Goal: Register for event/course

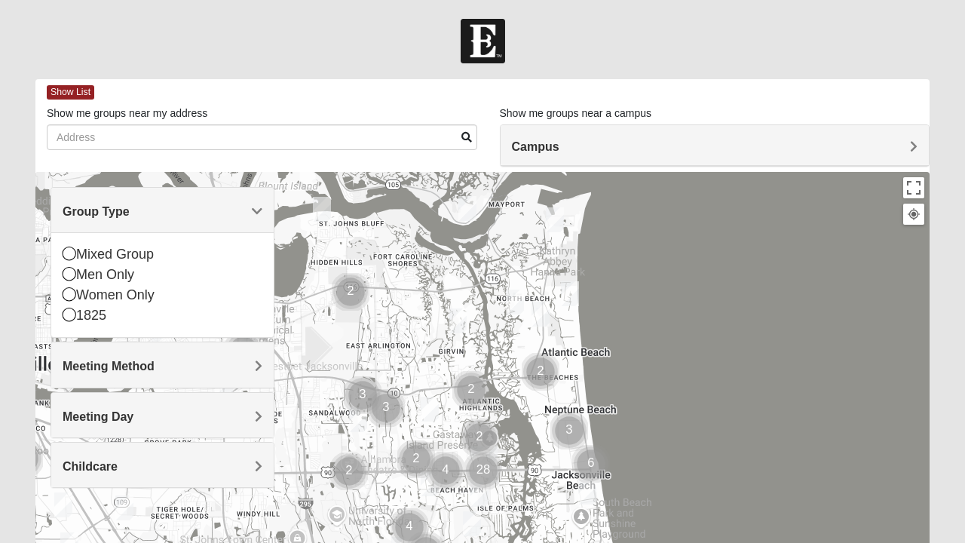
click at [70, 271] on icon at bounding box center [70, 274] width 14 height 14
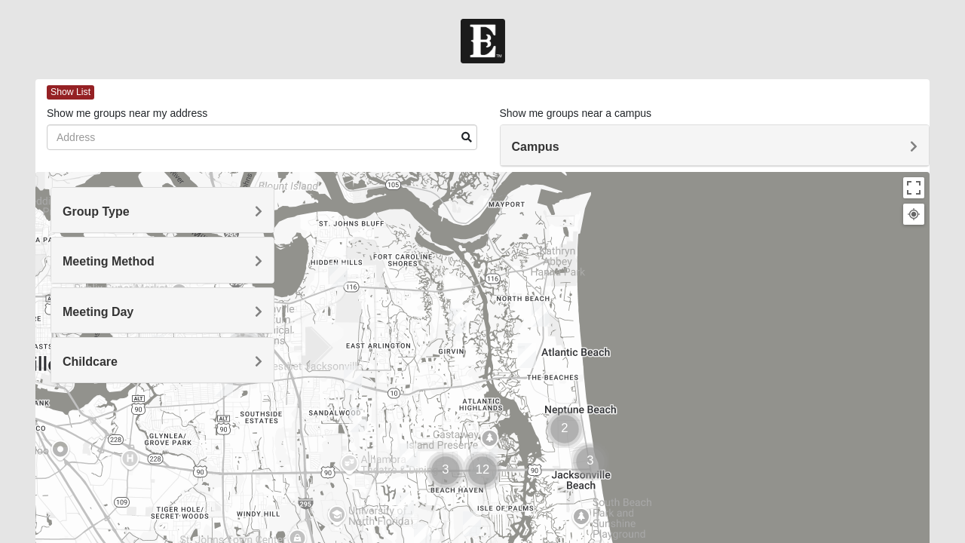
click at [130, 213] on span "Group Type" at bounding box center [96, 211] width 67 height 13
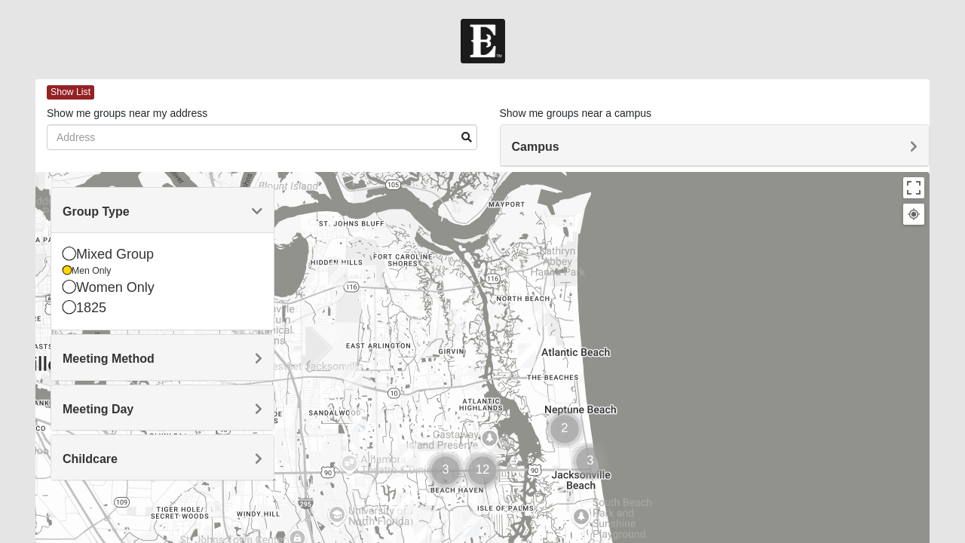
click at [74, 274] on div "Men Only" at bounding box center [163, 271] width 200 height 13
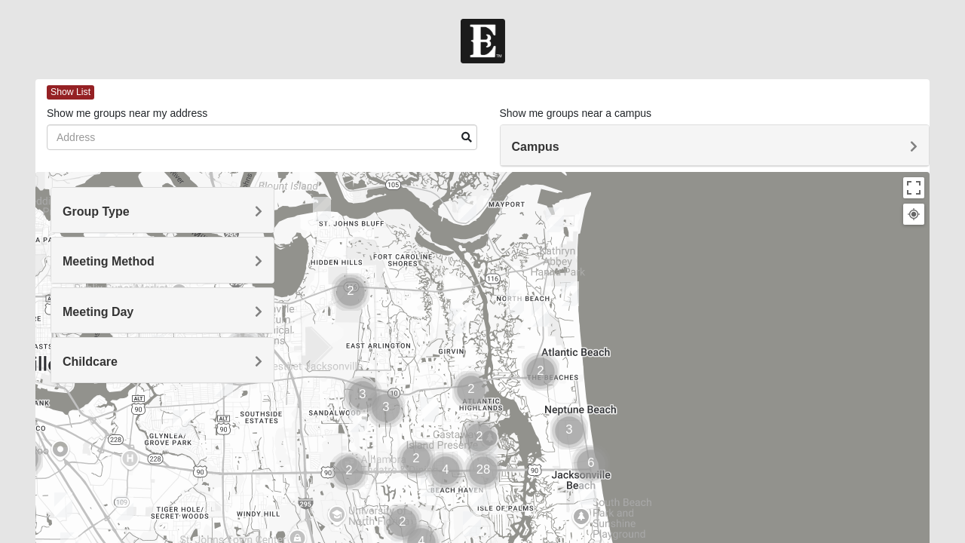
click at [69, 256] on span "Meeting Method" at bounding box center [109, 261] width 92 height 13
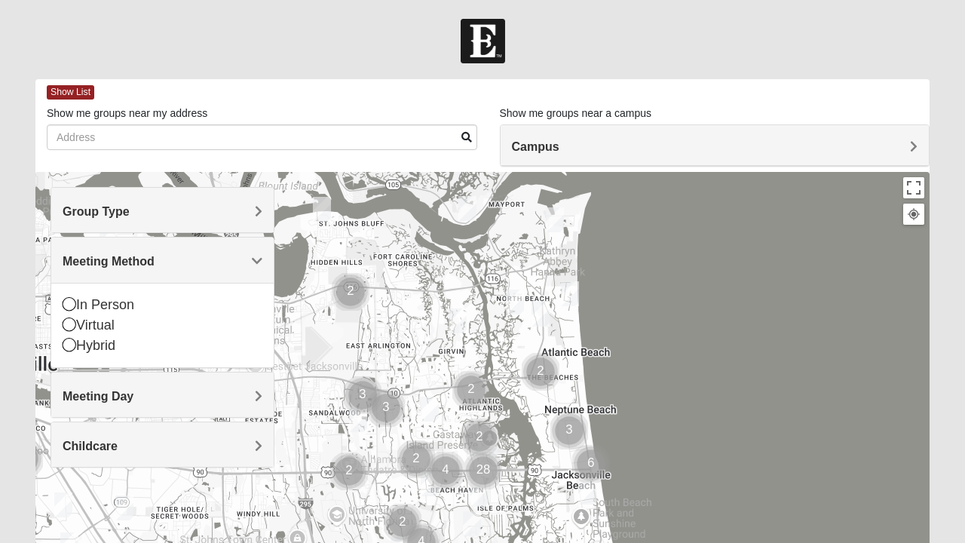
click at [252, 220] on div "Group Type" at bounding box center [162, 210] width 222 height 44
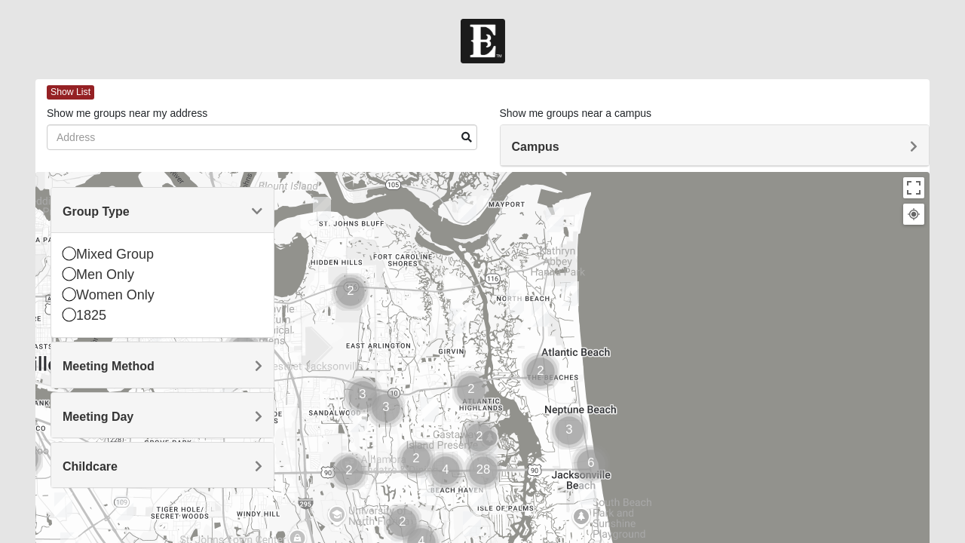
click at [71, 255] on icon at bounding box center [70, 253] width 14 height 14
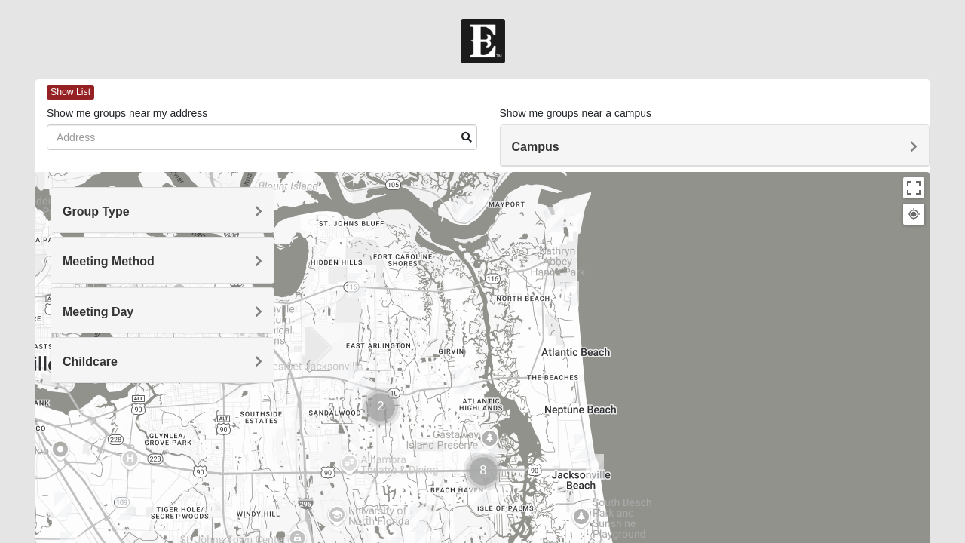
click at [155, 265] on span "Meeting Method" at bounding box center [109, 261] width 92 height 13
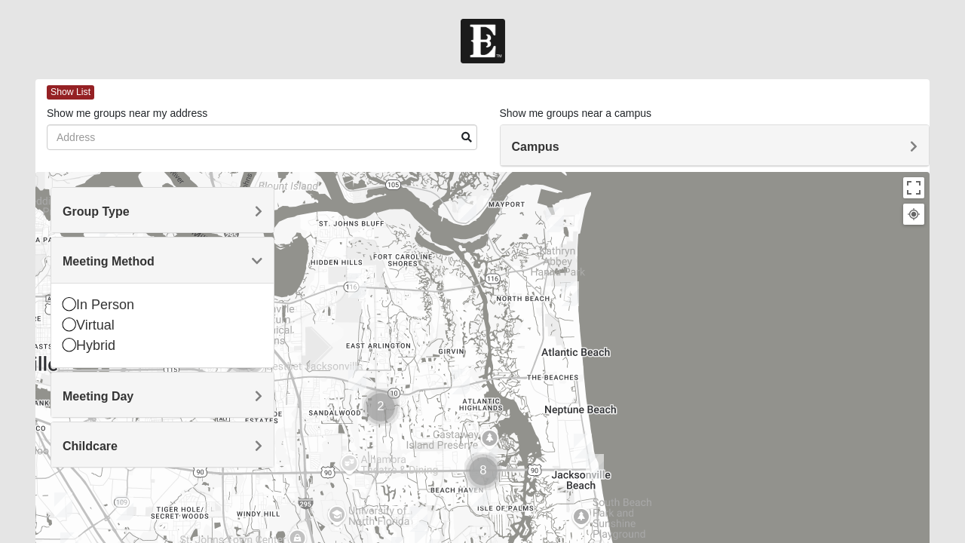
click at [69, 306] on icon at bounding box center [70, 304] width 14 height 14
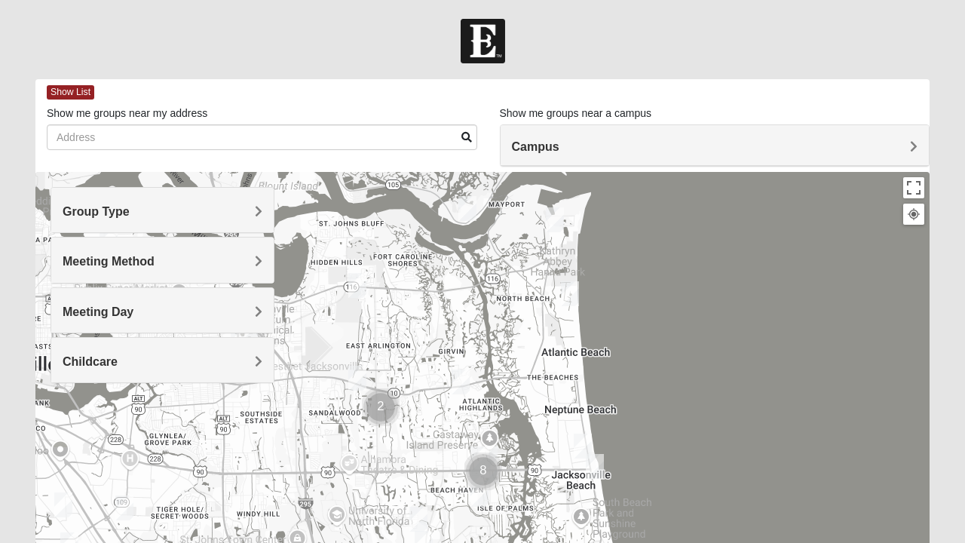
click at [118, 362] on span "Childcare" at bounding box center [90, 361] width 55 height 13
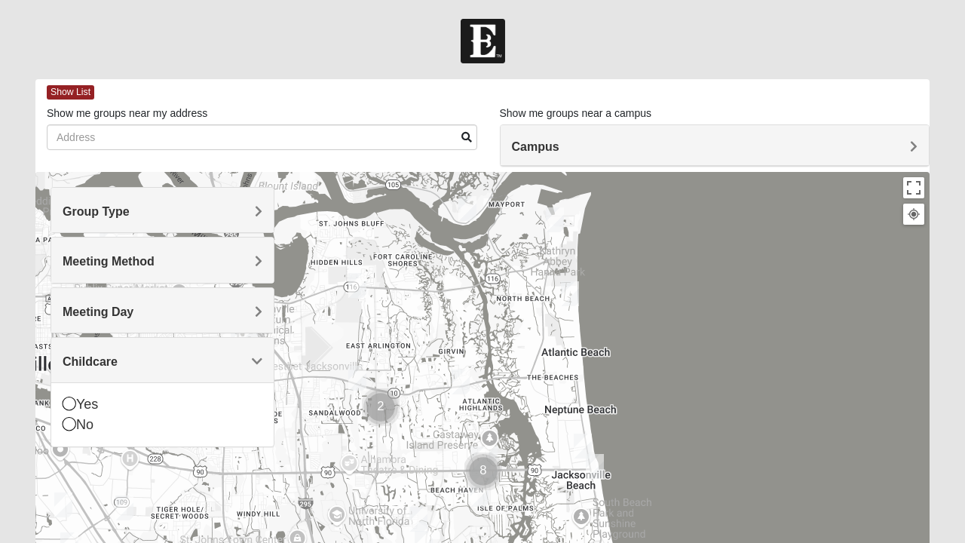
click at [66, 428] on icon at bounding box center [70, 424] width 14 height 14
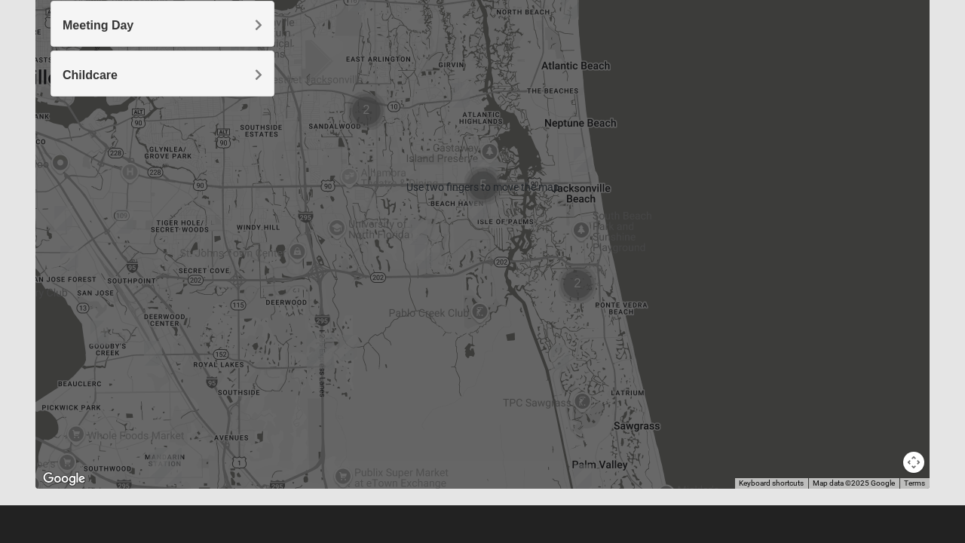
scroll to position [287, 0]
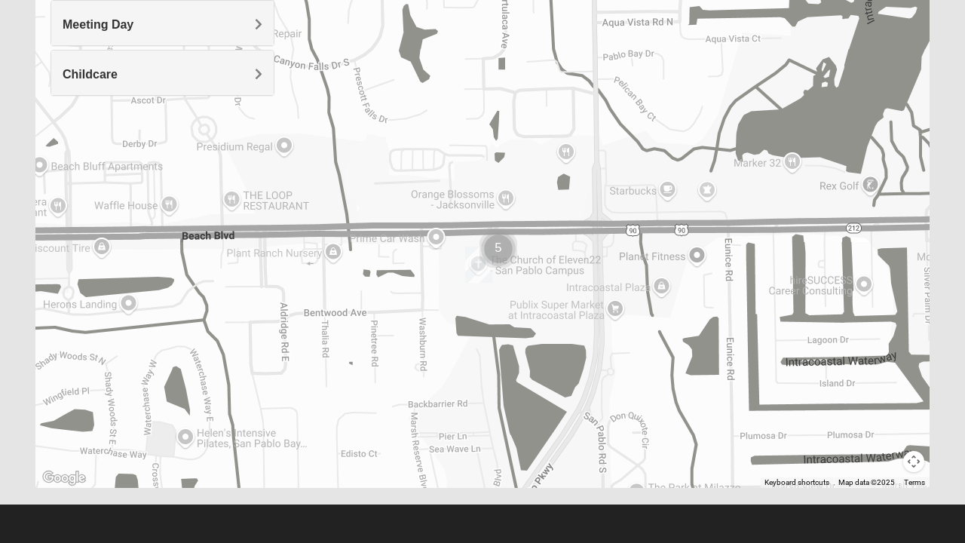
click at [492, 240] on img "Cluster of 5 groups" at bounding box center [498, 249] width 50 height 50
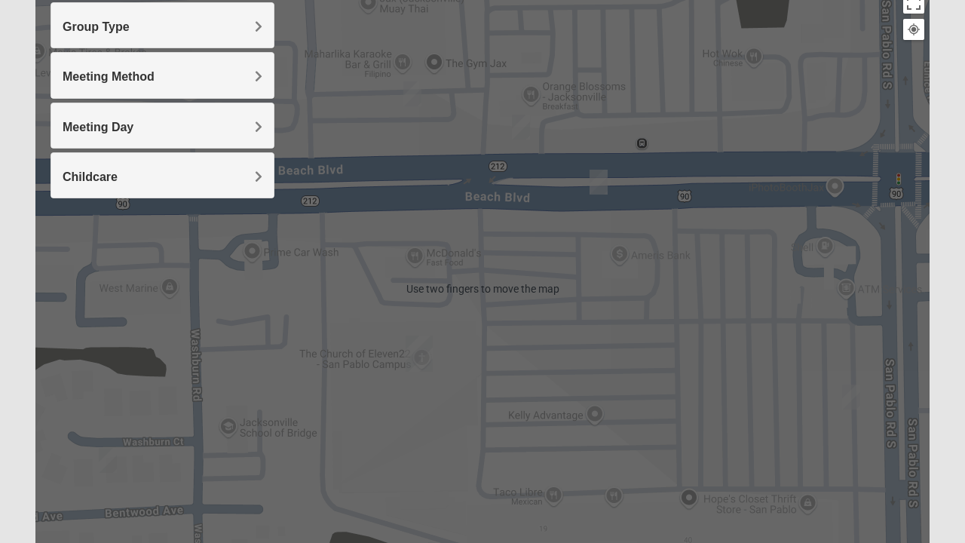
scroll to position [172, 0]
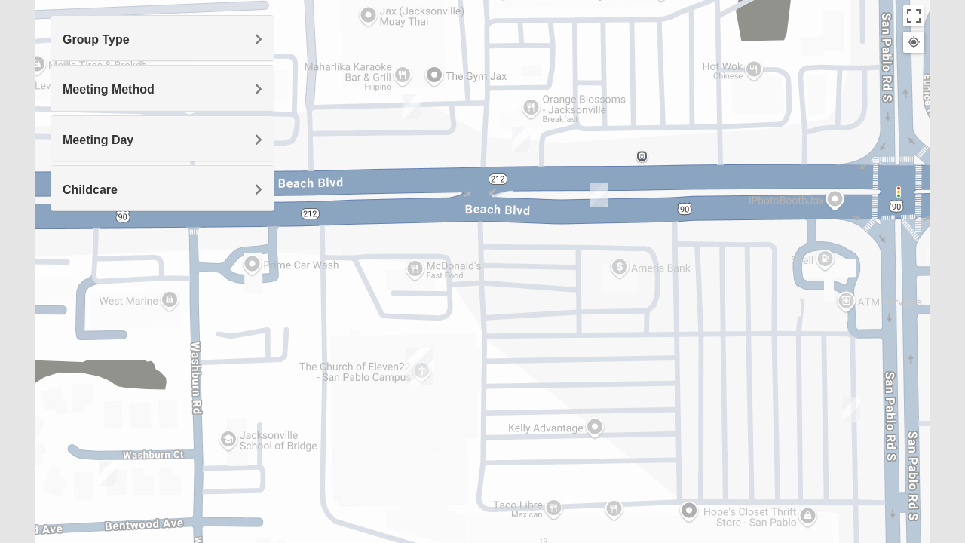
click at [413, 109] on img "On Campus Mixed Smith 32250" at bounding box center [412, 106] width 30 height 37
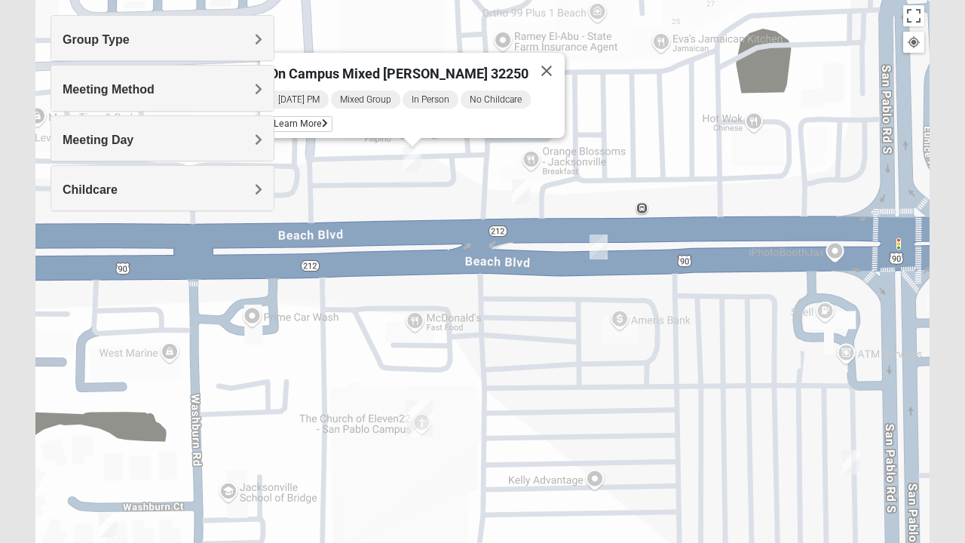
click at [535, 69] on button "Close" at bounding box center [546, 71] width 36 height 36
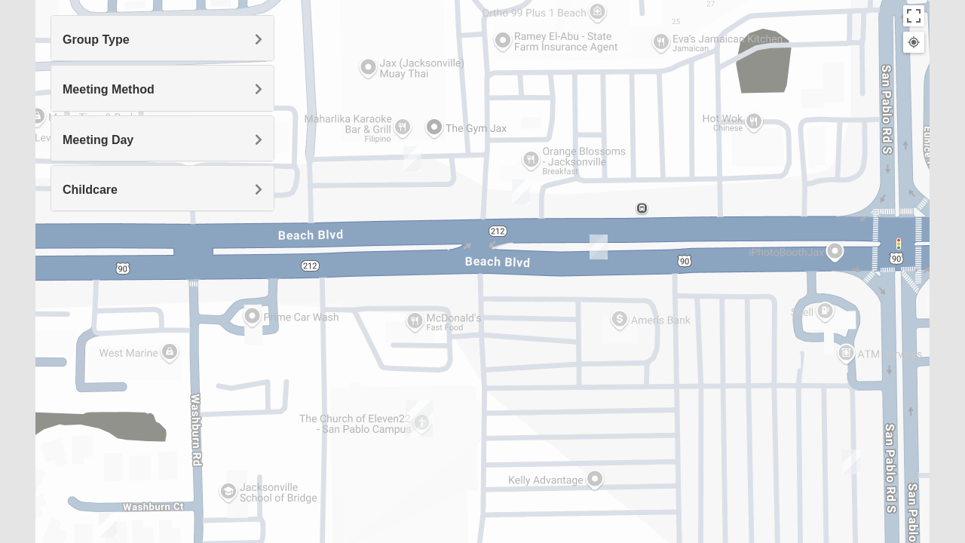
click at [519, 195] on img "On Campus Mixed Vito 32233" at bounding box center [521, 191] width 30 height 37
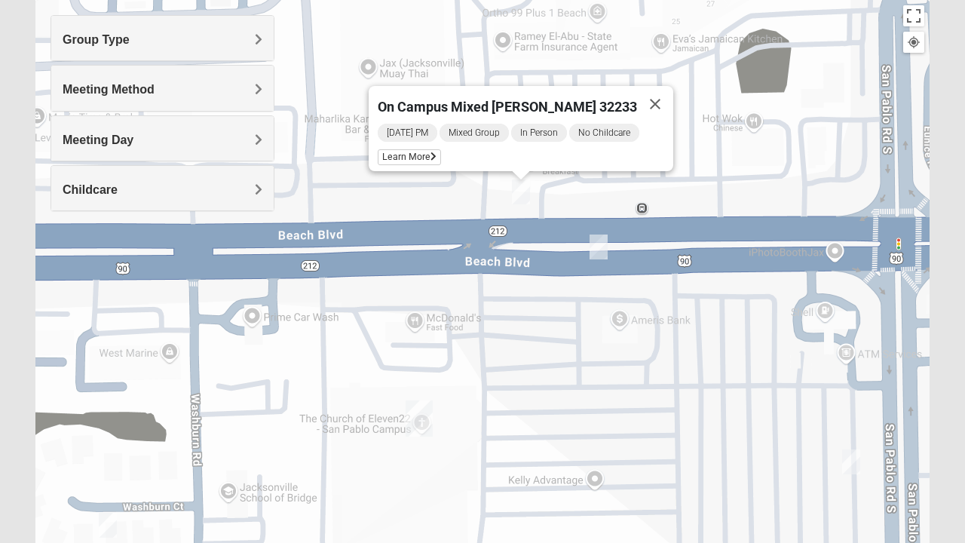
click at [424, 153] on span "Learn More" at bounding box center [409, 157] width 63 height 16
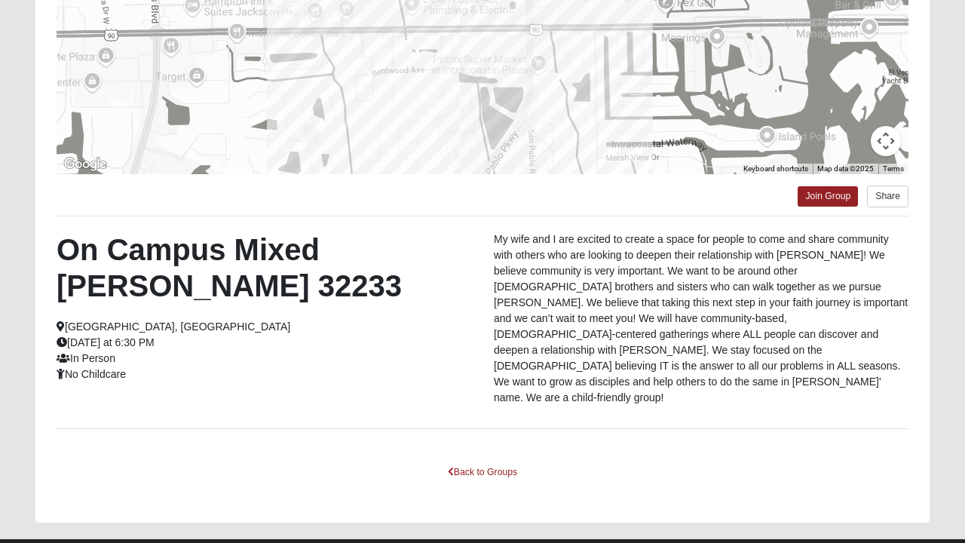
scroll to position [305, 0]
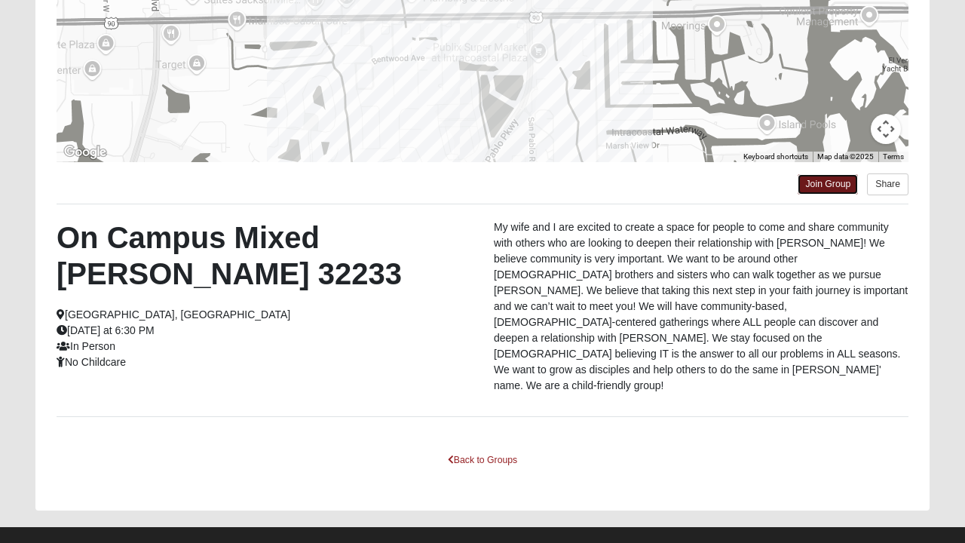
click at [831, 179] on link "Join Group" at bounding box center [827, 184] width 60 height 20
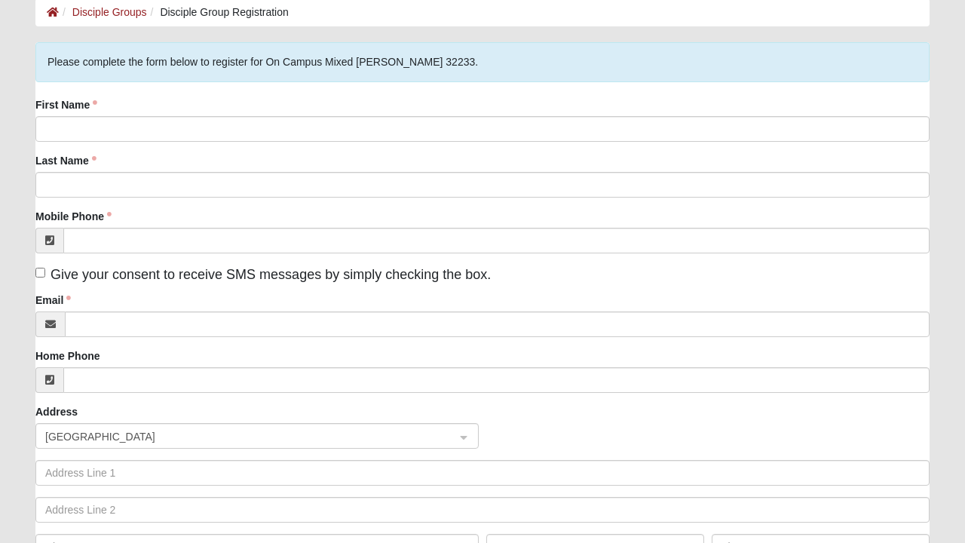
scroll to position [78, 0]
click at [128, 96] on fieldset "Please complete the form below to register for On Campus Mixed [PERSON_NAME] 32…" at bounding box center [482, 314] width 894 height 540
click at [55, 106] on label "First Name" at bounding box center [66, 106] width 62 height 15
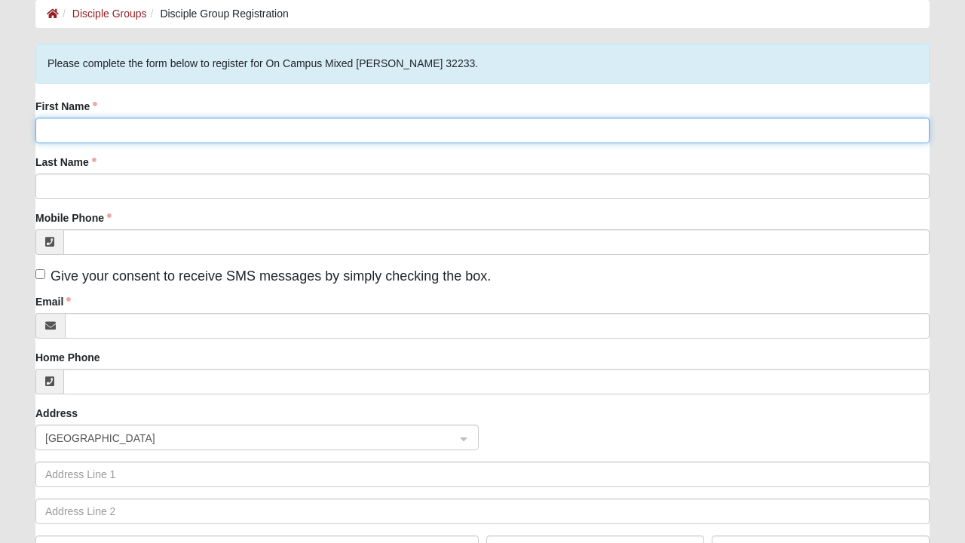
click at [55, 118] on input "First Name" at bounding box center [482, 131] width 894 height 26
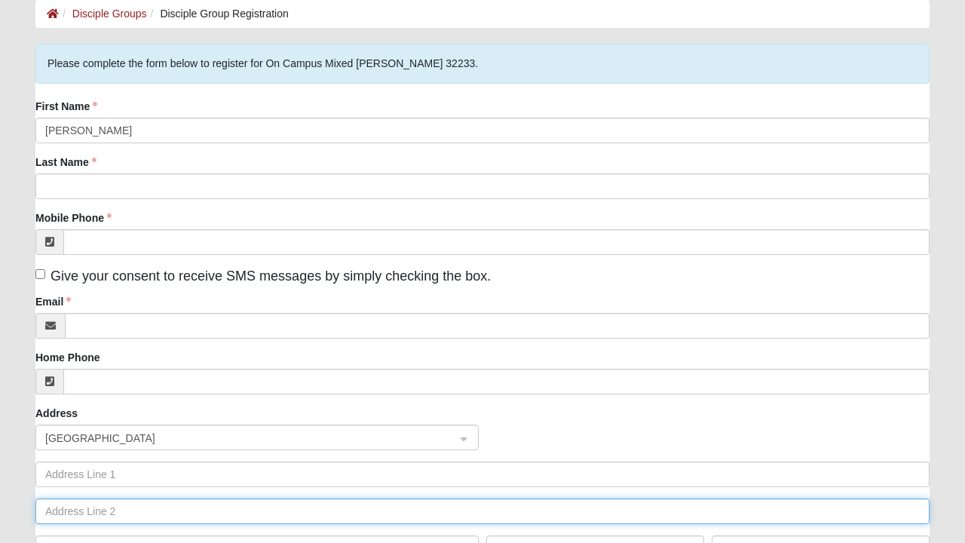
click at [858, 513] on input "text" at bounding box center [482, 511] width 894 height 26
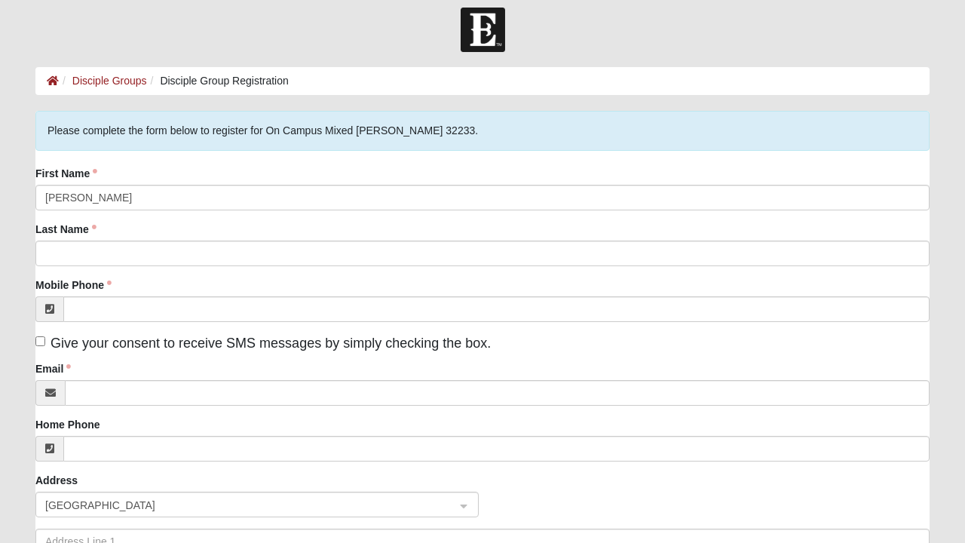
scroll to position [0, 0]
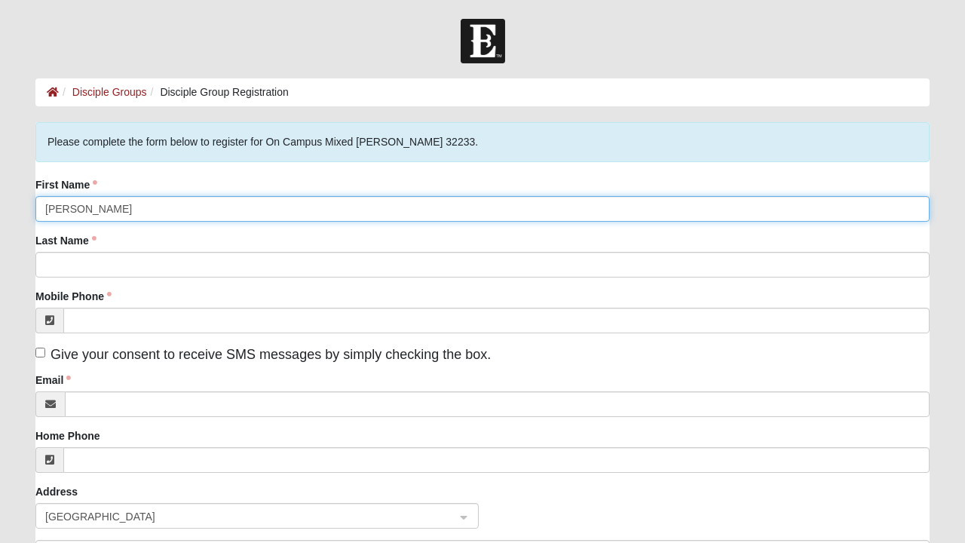
click at [105, 209] on input "Bill Croft" at bounding box center [482, 209] width 894 height 26
click at [139, 211] on input "Bill Croft" at bounding box center [482, 209] width 894 height 26
type input "Bill"
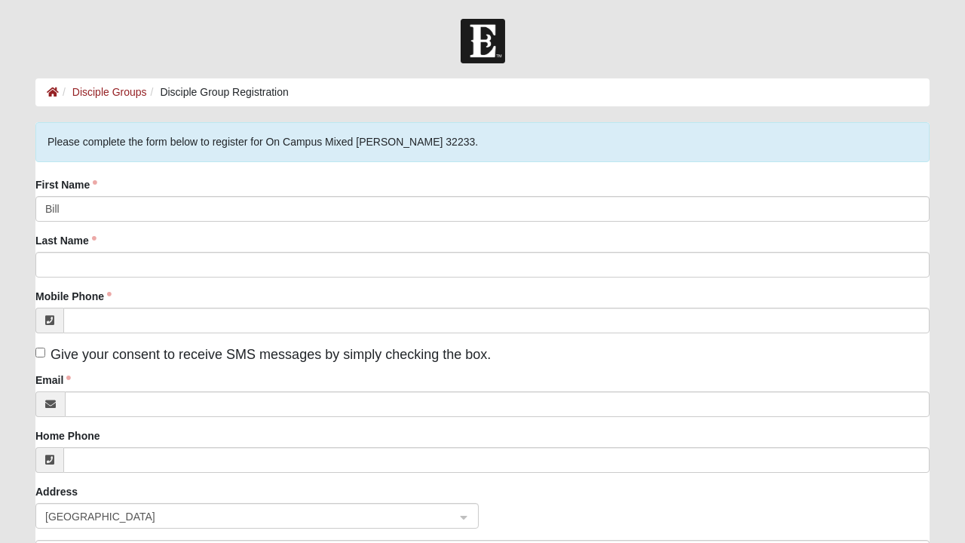
click at [138, 239] on div "Last Name" at bounding box center [482, 255] width 894 height 44
click at [47, 240] on label "Last Name" at bounding box center [65, 240] width 61 height 15
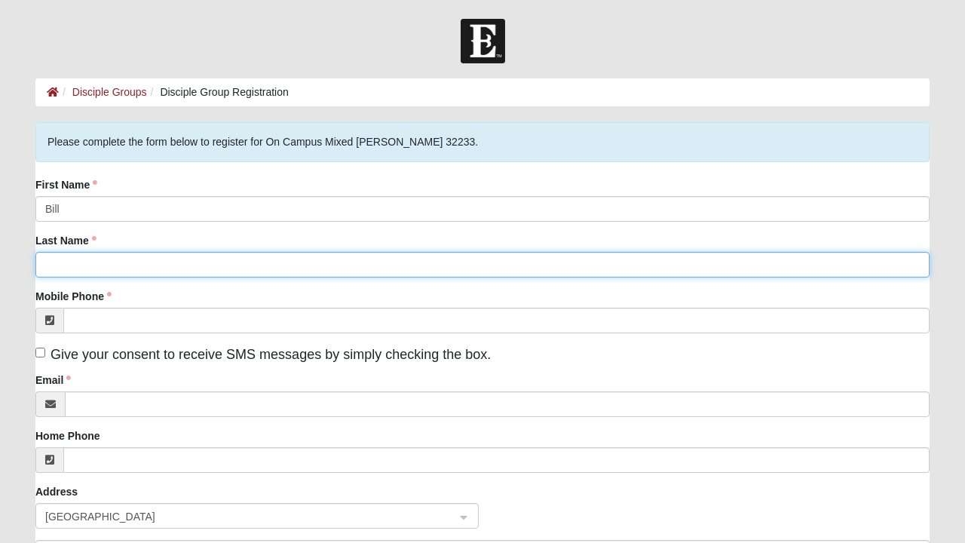
click at [47, 252] on input "Last Name" at bounding box center [482, 265] width 894 height 26
type input "Croft"
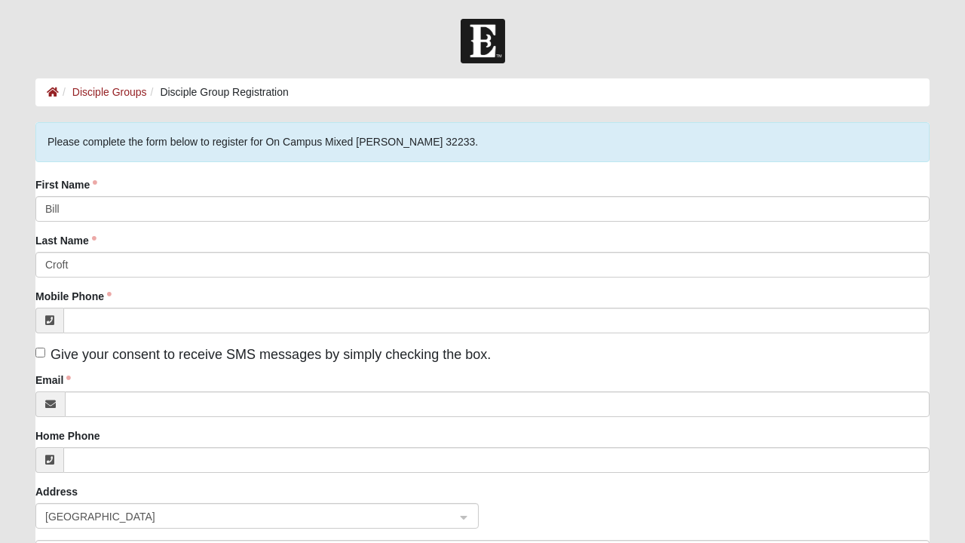
click at [161, 294] on div "Mobile Phone" at bounding box center [482, 311] width 894 height 44
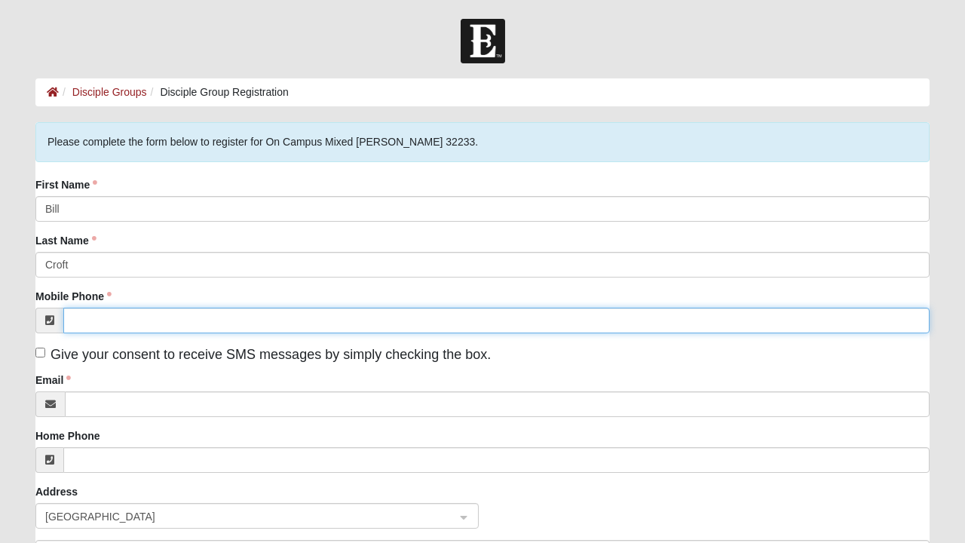
click at [108, 323] on input "Mobile Phone" at bounding box center [496, 321] width 866 height 26
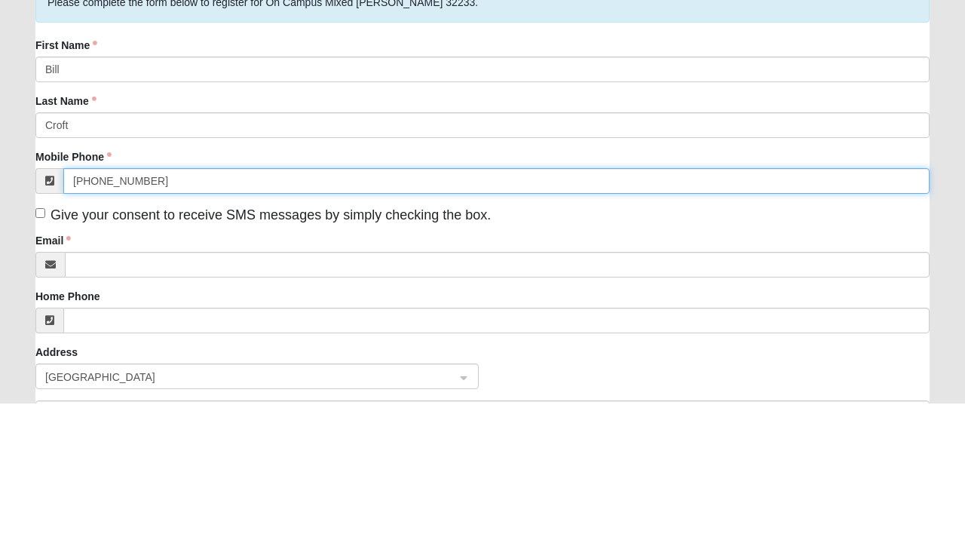
type input "(904) 549-3469"
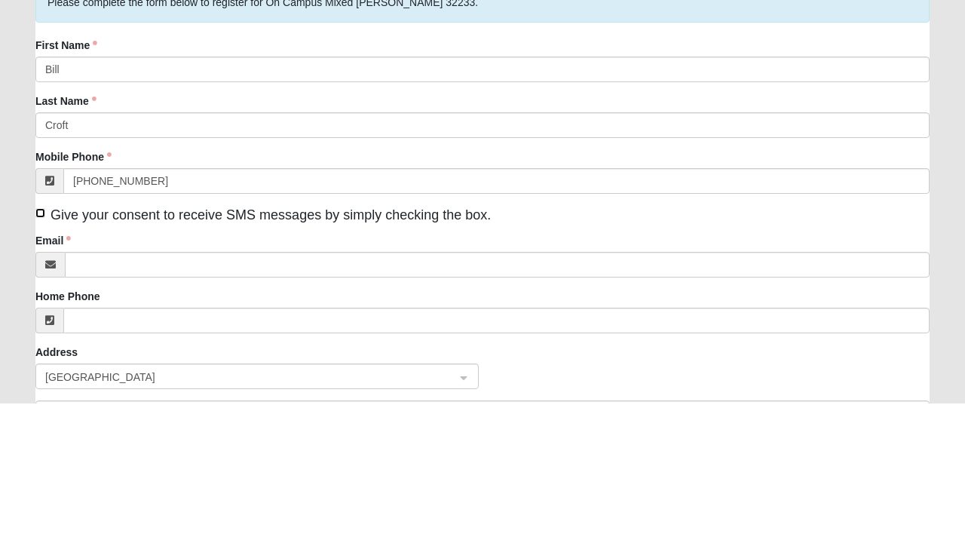
click at [38, 351] on input "Give your consent to receive SMS messages by simply checking the box." at bounding box center [40, 352] width 10 height 10
checkbox input "true"
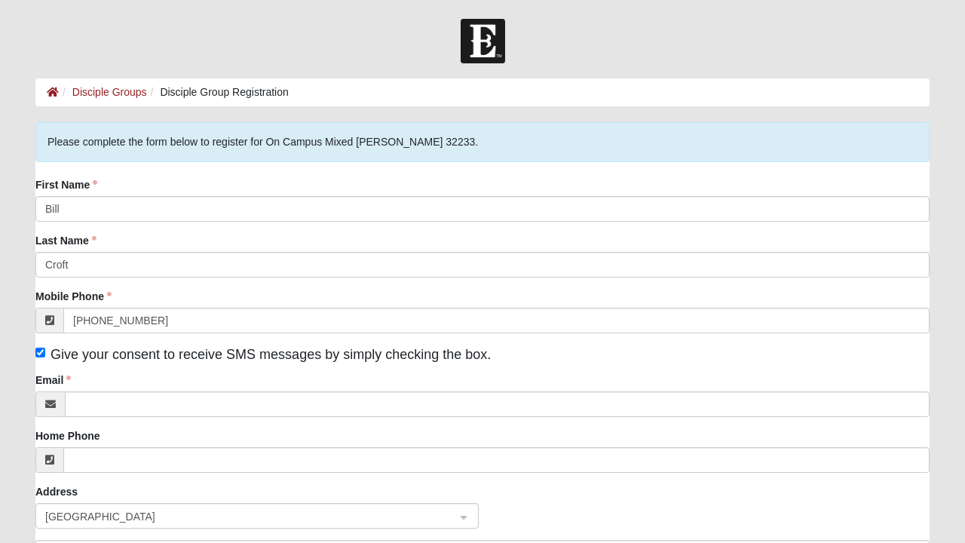
click at [106, 378] on div "Email" at bounding box center [482, 394] width 894 height 44
click at [50, 375] on label "Email" at bounding box center [52, 379] width 35 height 15
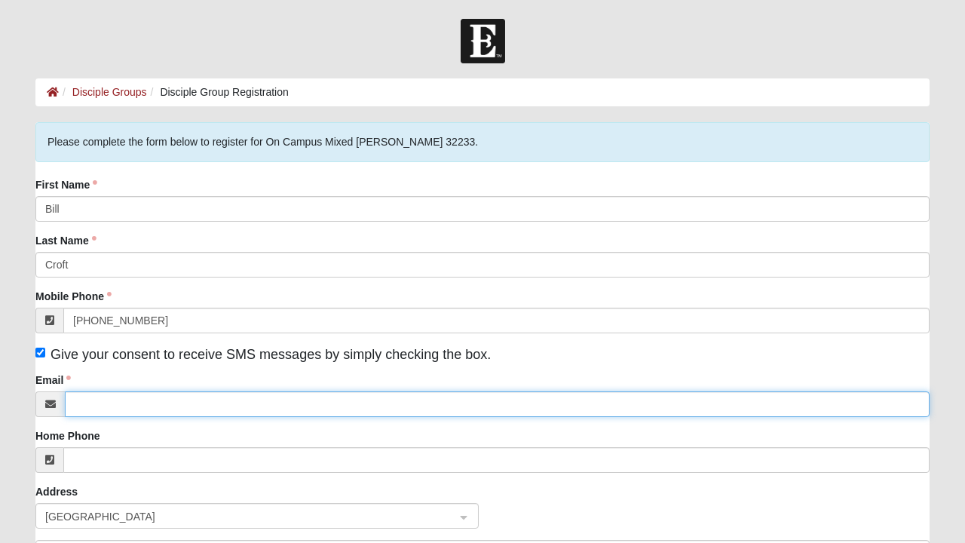
click at [65, 391] on input "Email" at bounding box center [497, 404] width 865 height 26
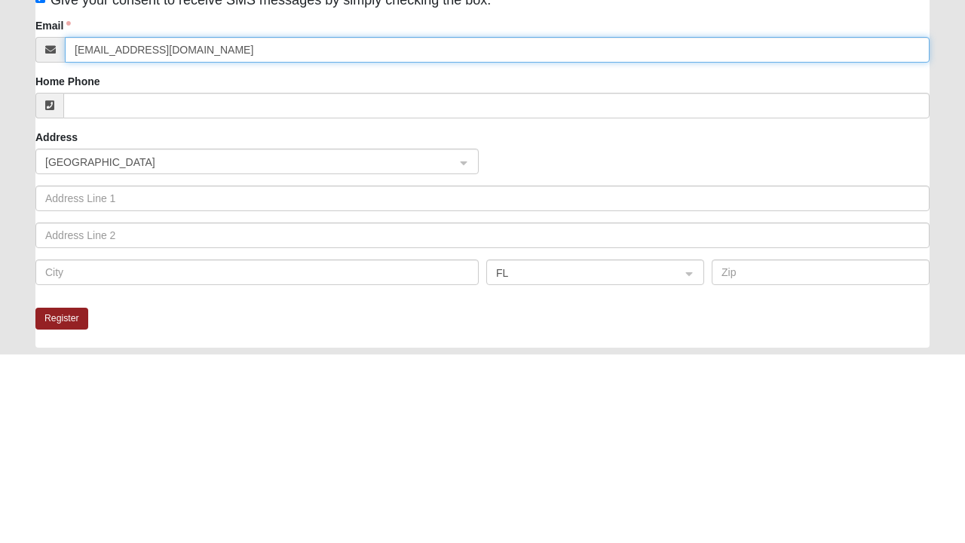
scroll to position [166, 0]
type input "Bill32246@icloud.com"
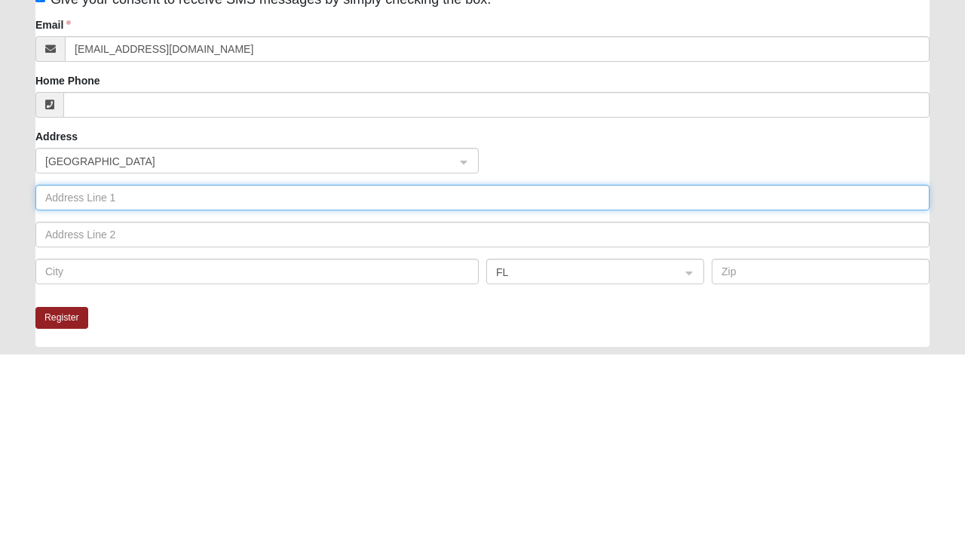
click at [144, 390] on input "text" at bounding box center [482, 387] width 894 height 26
type input "11067 pierce arrow court"
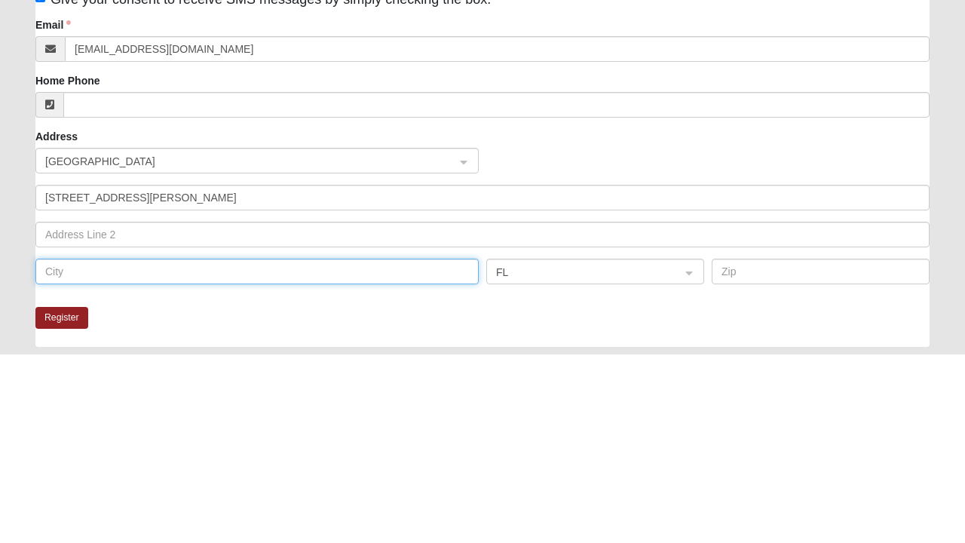
click at [120, 458] on input "text" at bounding box center [256, 461] width 443 height 26
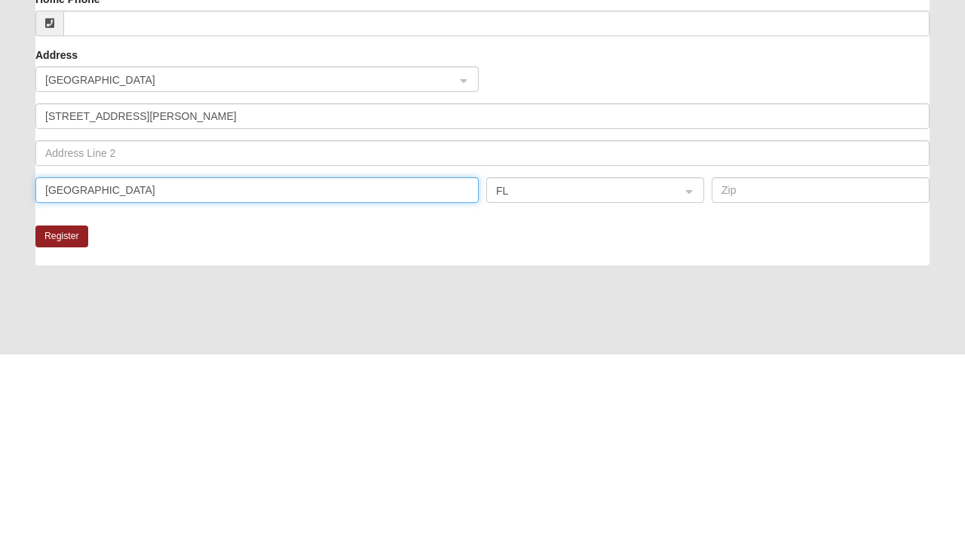
scroll to position [249, 0]
click at [541, 375] on span at bounding box center [588, 378] width 185 height 17
type input "Jacksonville"
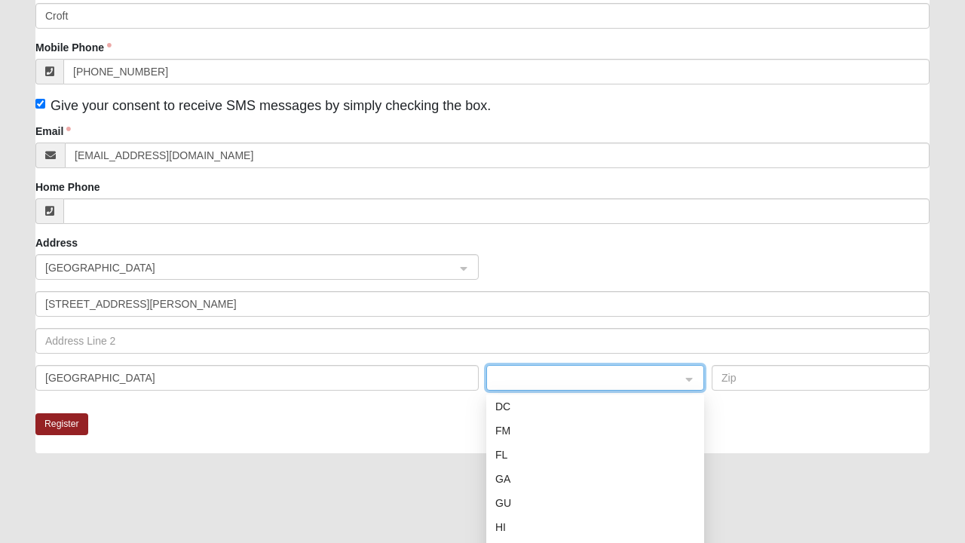
scroll to position [224, 0]
click at [498, 443] on div "FL" at bounding box center [595, 450] width 200 height 17
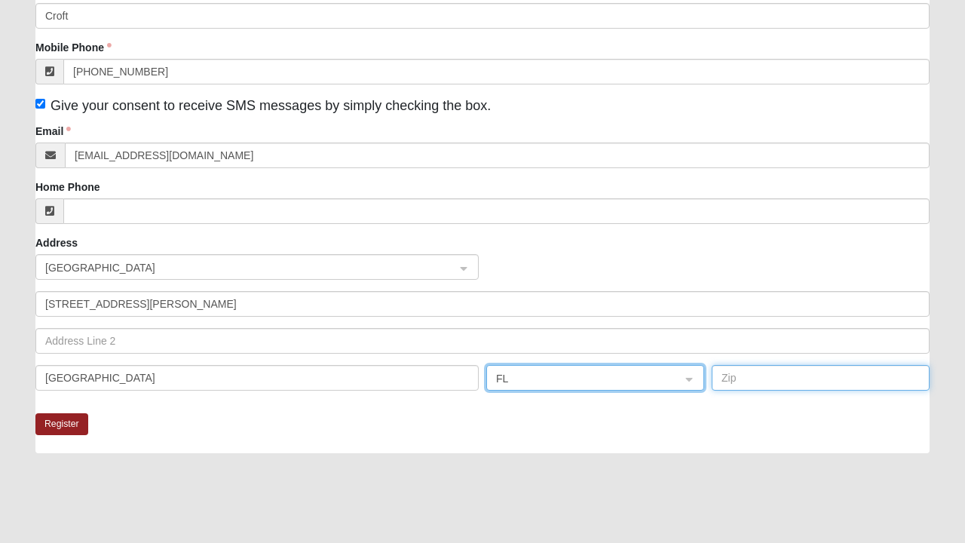
click at [779, 381] on input "text" at bounding box center [821, 378] width 218 height 26
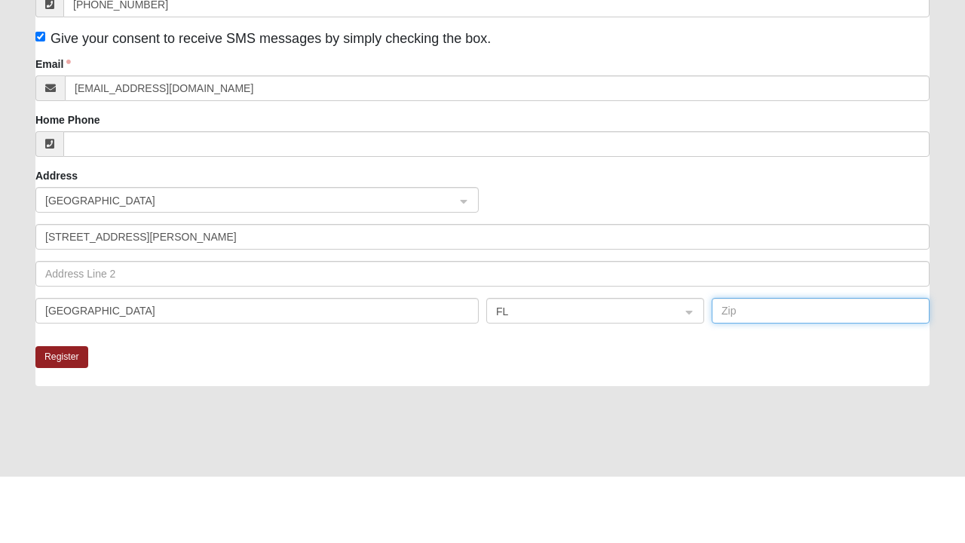
scroll to position [259, 0]
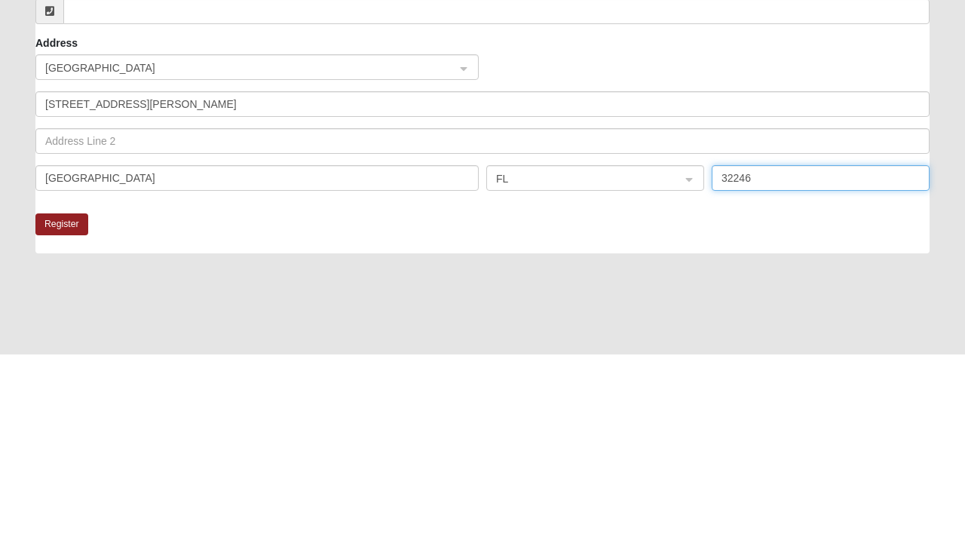
type input "32246"
click at [58, 408] on button "Register" at bounding box center [61, 414] width 53 height 22
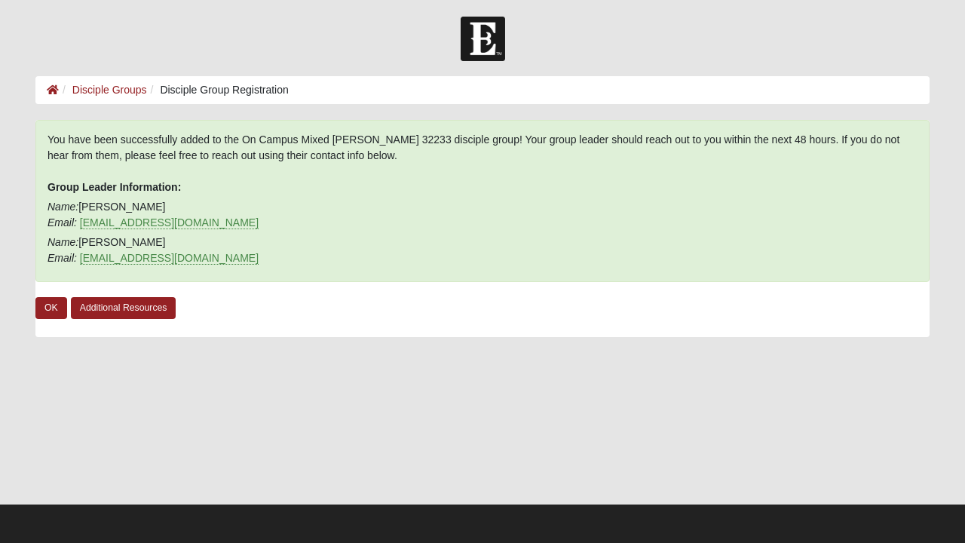
scroll to position [2, 0]
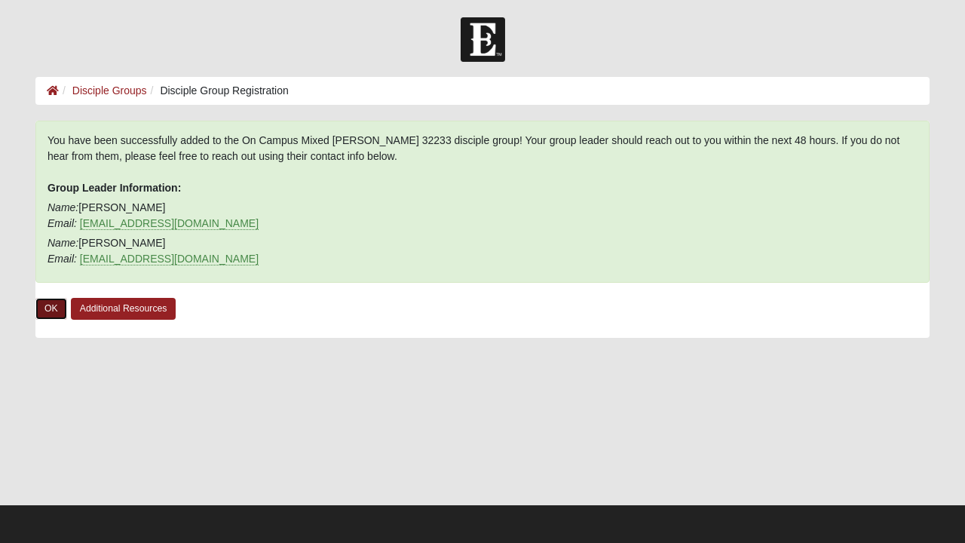
click at [39, 305] on link "OK" at bounding box center [51, 309] width 32 height 22
